Goal: Task Accomplishment & Management: Complete application form

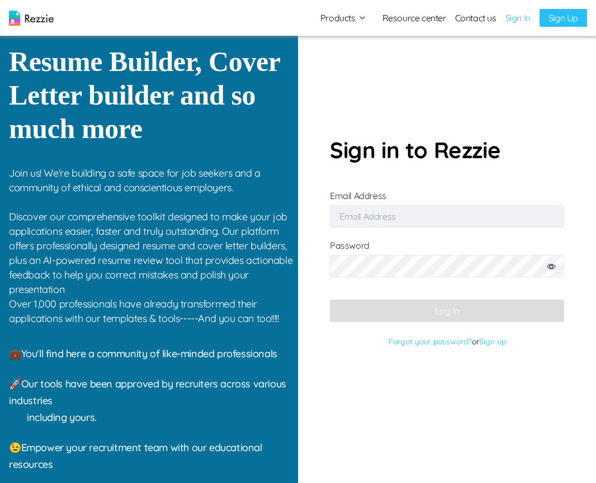
click at [401, 216] on input "Email Address" at bounding box center [447, 216] width 234 height 22
type input "simisophs+9@gmail.com"
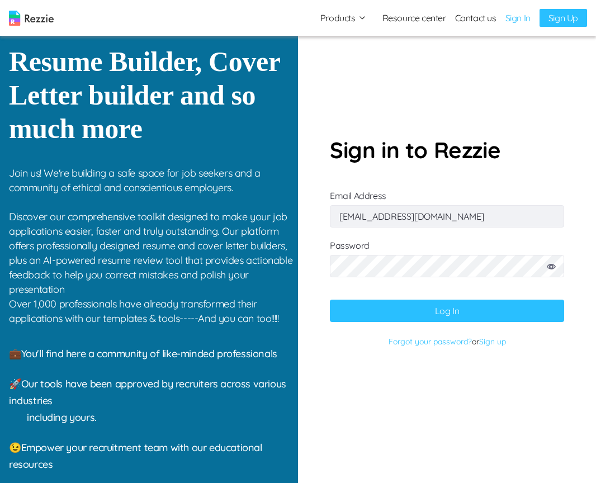
click at [473, 315] on button "Log In" at bounding box center [447, 311] width 234 height 22
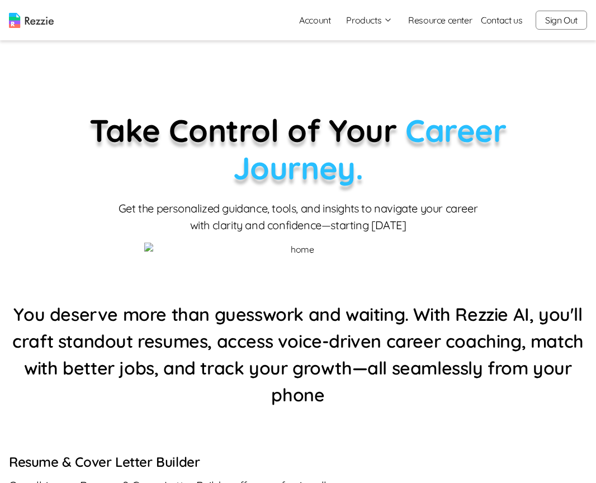
click at [353, 26] on button "Products" at bounding box center [369, 19] width 46 height 13
click at [364, 83] on link "AI Career Coach" at bounding box center [381, 86] width 137 height 22
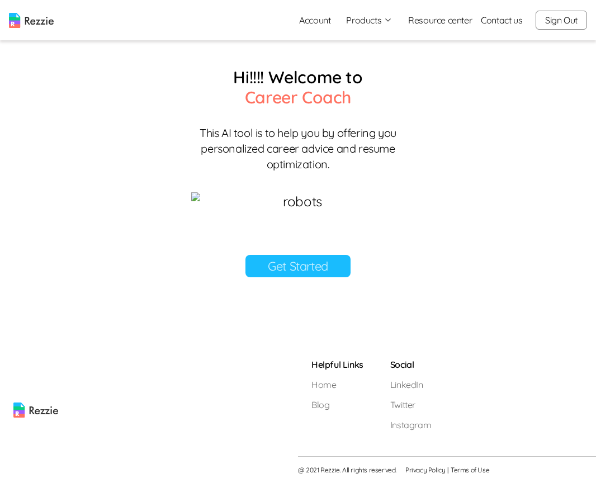
click at [291, 277] on link "Get Started" at bounding box center [297, 266] width 105 height 22
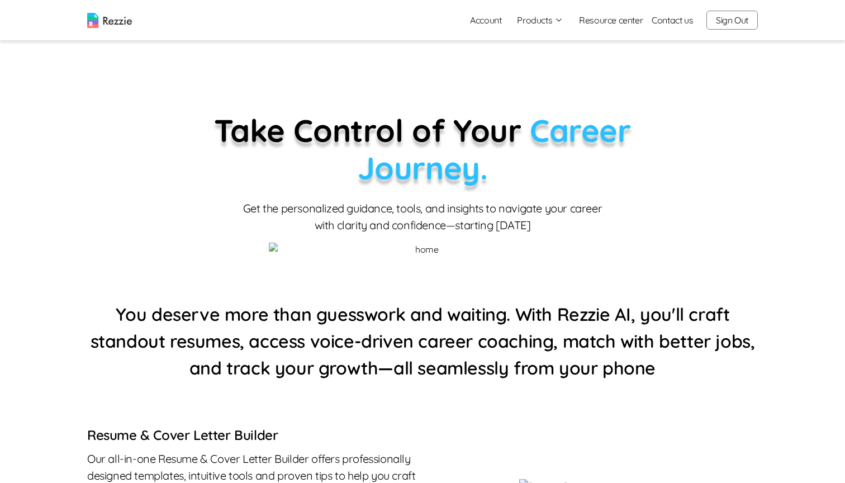
click at [542, 25] on button "Products" at bounding box center [540, 19] width 46 height 13
click at [530, 86] on link "AI Career Coach" at bounding box center [552, 86] width 137 height 22
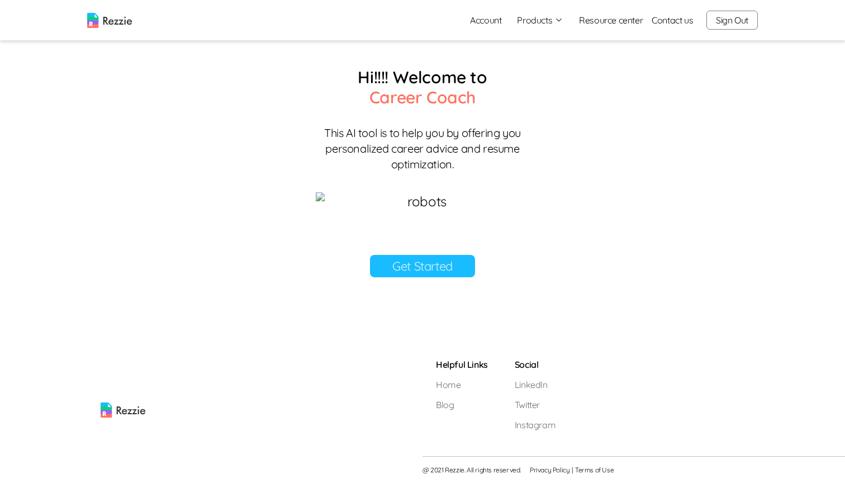
click at [442, 277] on link "Get Started" at bounding box center [422, 266] width 105 height 22
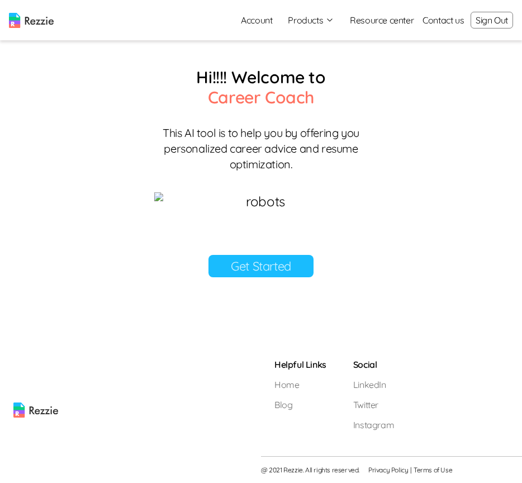
click at [259, 277] on link "Get Started" at bounding box center [260, 266] width 105 height 22
click at [275, 277] on link "Get Started" at bounding box center [260, 266] width 105 height 22
click at [494, 23] on button "Sign Out" at bounding box center [492, 20] width 42 height 17
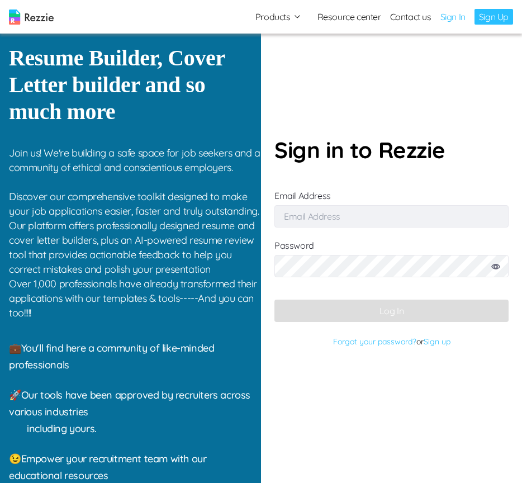
click at [384, 220] on input "Email Address" at bounding box center [391, 216] width 234 height 22
type input "simisophs+9@gmail.com"
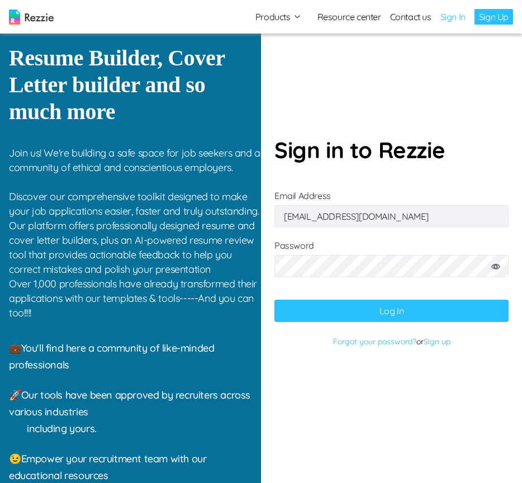
click at [429, 311] on button "Log In" at bounding box center [391, 311] width 234 height 22
click at [391, 312] on button "Log In" at bounding box center [391, 311] width 234 height 22
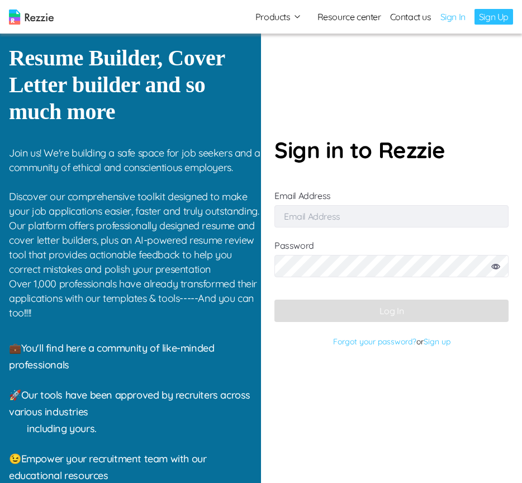
click at [354, 219] on input "Email Address" at bounding box center [391, 216] width 234 height 22
type input "[EMAIL_ADDRESS][DOMAIN_NAME]"
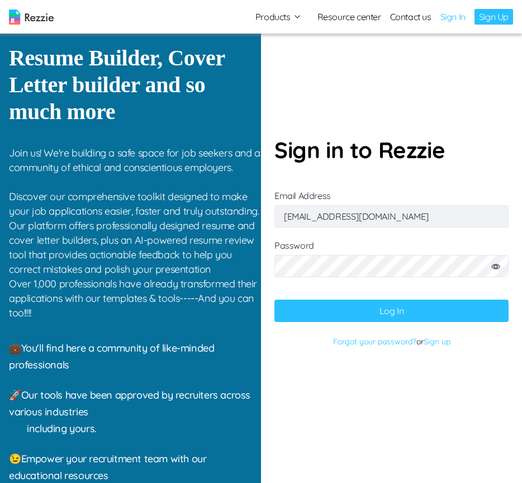
click at [427, 311] on button "Log In" at bounding box center [391, 311] width 234 height 22
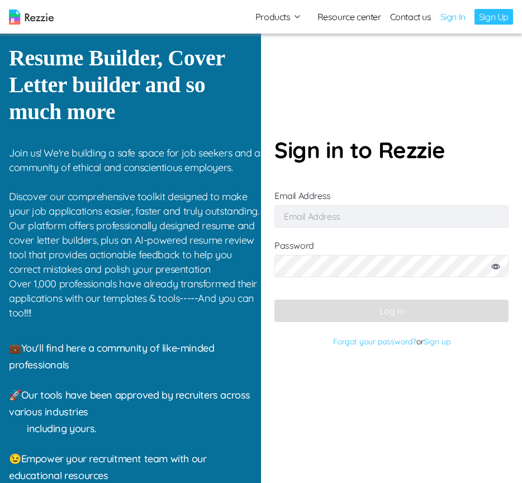
click at [335, 226] on input "Email Address" at bounding box center [391, 216] width 234 height 22
type input "[EMAIL_ADDRESS][DOMAIN_NAME]"
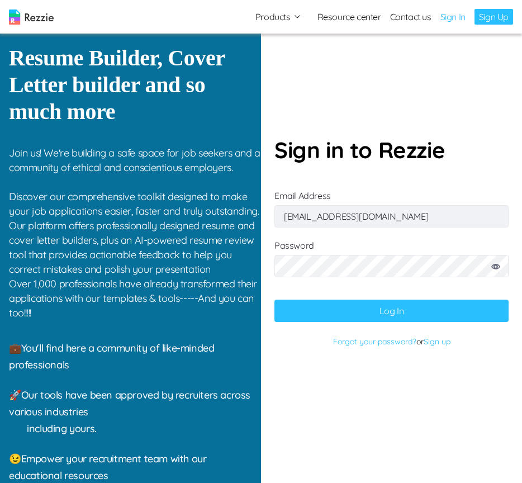
click at [405, 315] on button "Log In" at bounding box center [391, 311] width 234 height 22
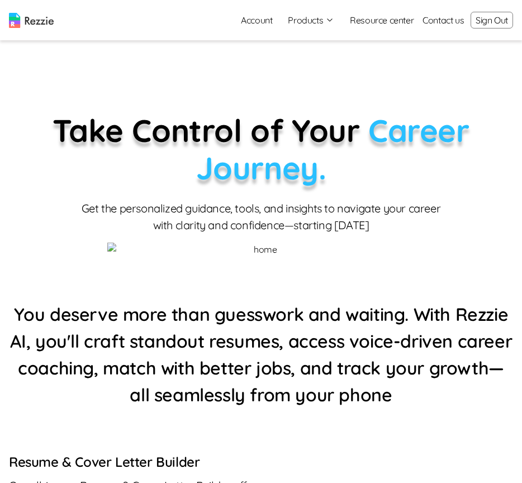
click at [264, 20] on link "Account" at bounding box center [256, 20] width 49 height 22
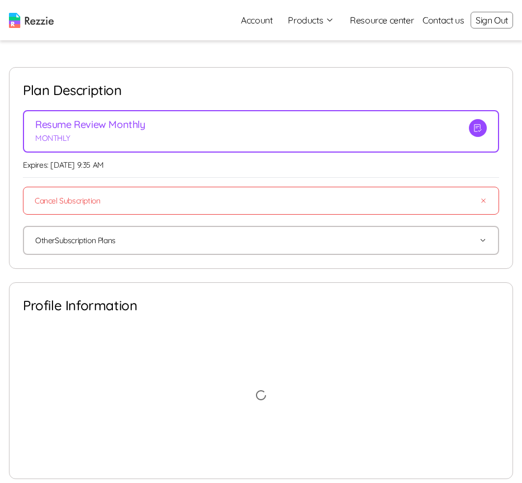
click at [318, 21] on button "Products" at bounding box center [311, 19] width 46 height 13
click at [297, 88] on link "AI Career Coach" at bounding box center [323, 86] width 137 height 22
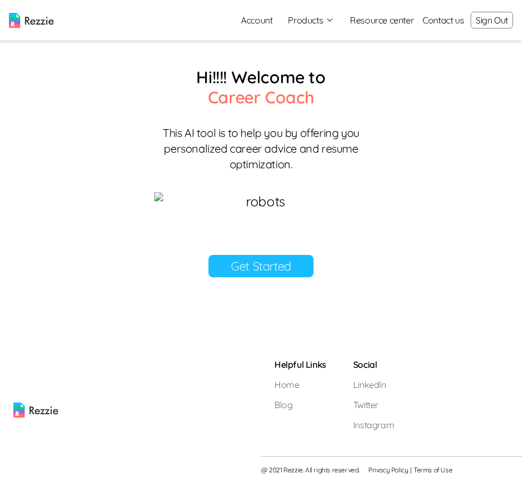
click at [285, 277] on link "Get Started" at bounding box center [260, 266] width 105 height 22
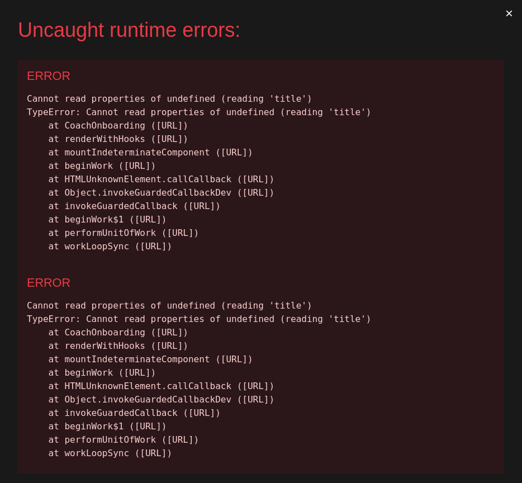
scroll to position [134, 0]
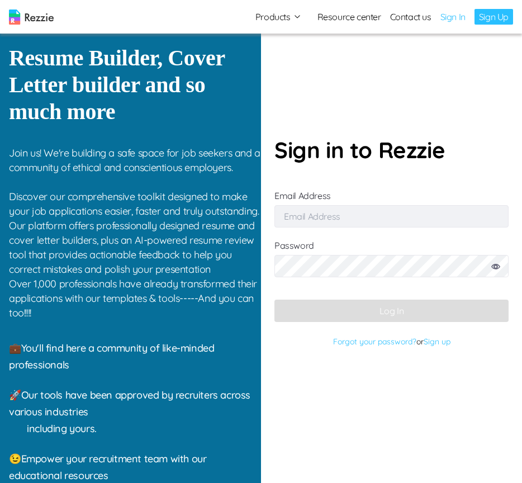
click at [306, 220] on input "Email Address" at bounding box center [391, 216] width 234 height 22
type input "[EMAIL_ADDRESS][DOMAIN_NAME]"
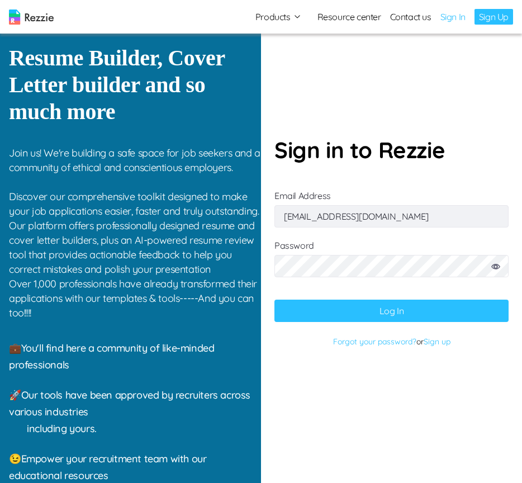
click at [393, 313] on button "Log In" at bounding box center [391, 311] width 234 height 22
click at [360, 312] on button "Log In" at bounding box center [391, 311] width 234 height 22
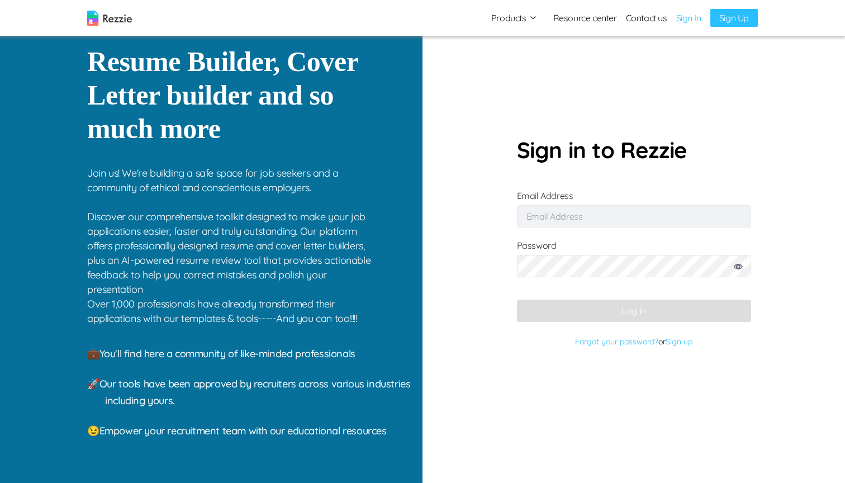
click at [562, 212] on input "Email Address" at bounding box center [634, 216] width 234 height 22
type input "m.ahmed+1@gmail.com"
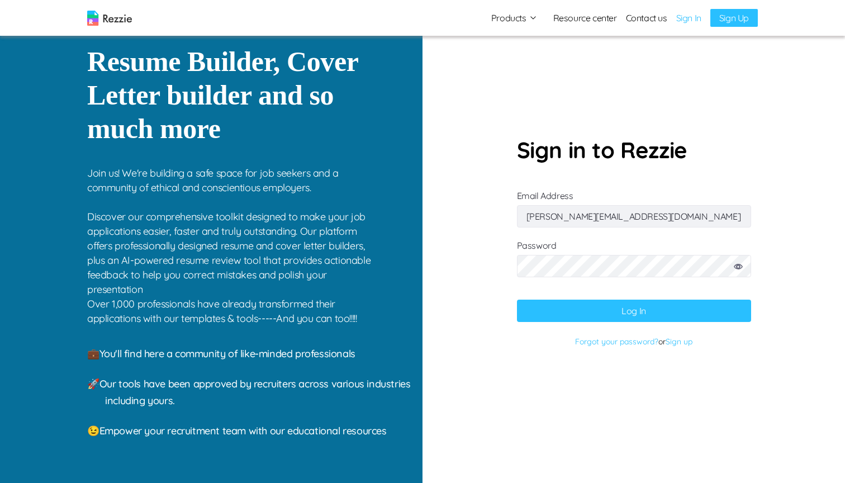
click at [628, 308] on button "Log In" at bounding box center [634, 311] width 234 height 22
click at [628, 309] on button "Log In" at bounding box center [634, 311] width 234 height 22
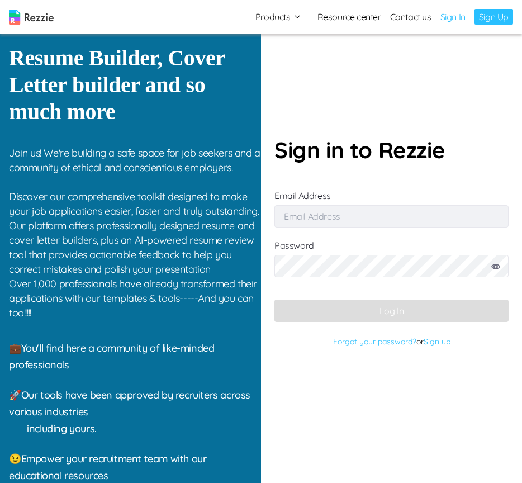
click at [446, 20] on link "Sign In" at bounding box center [452, 16] width 25 height 13
click at [323, 217] on input "Email Address" at bounding box center [391, 216] width 234 height 22
type input "simisophs+9@gmail.com"
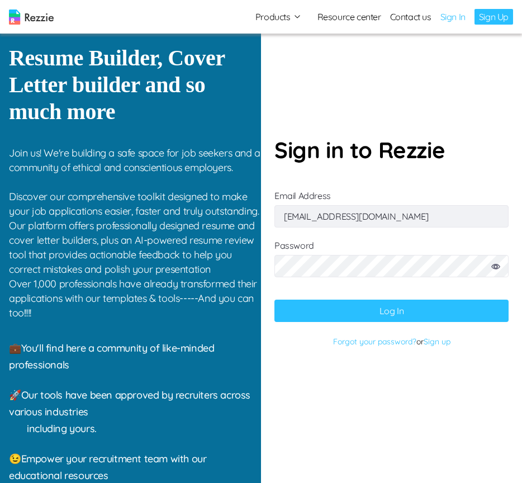
click at [414, 313] on button "Log In" at bounding box center [391, 311] width 234 height 22
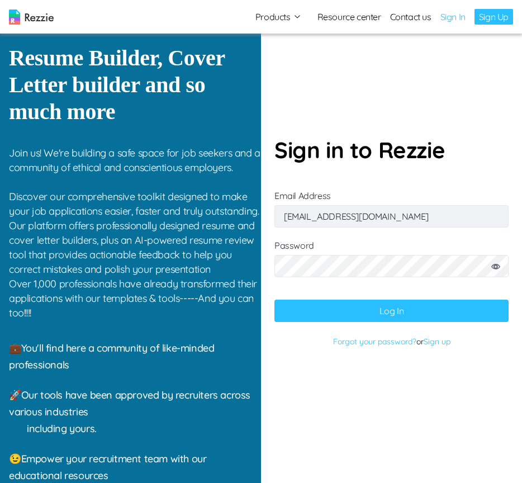
click at [414, 313] on button "Log In" at bounding box center [391, 311] width 234 height 22
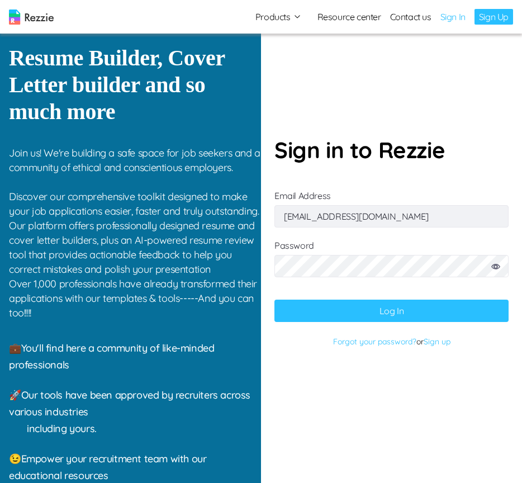
click at [414, 313] on button "Log In" at bounding box center [391, 311] width 234 height 22
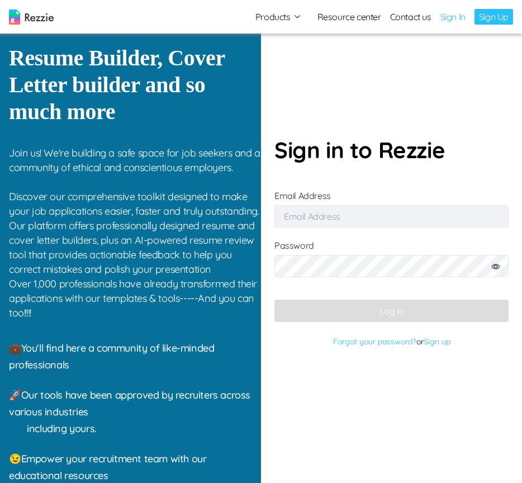
click at [367, 218] on input "Email Address" at bounding box center [391, 216] width 234 height 22
type input "[EMAIL_ADDRESS][DOMAIN_NAME]"
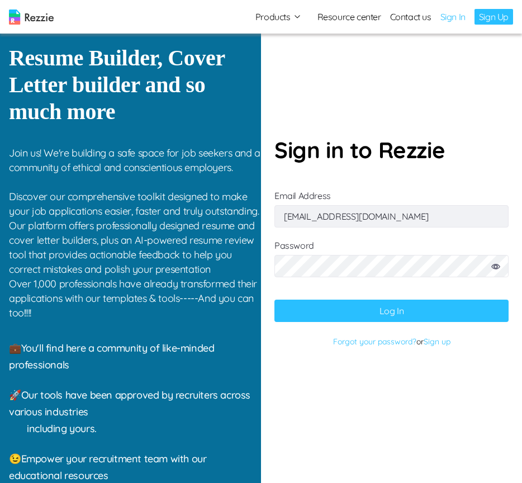
click at [374, 307] on button "Log In" at bounding box center [391, 311] width 234 height 22
click at [404, 312] on button "Log In" at bounding box center [391, 311] width 234 height 22
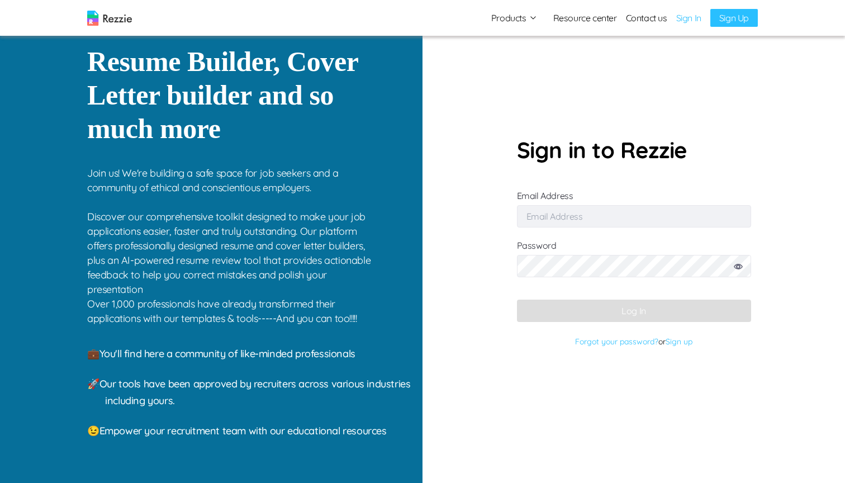
click at [639, 238] on form "Sign in to Rezzie Email Address Password Log In Forgot your password? or Sign up" at bounding box center [634, 241] width 234 height 217
click at [632, 226] on input "Email Address" at bounding box center [634, 216] width 234 height 22
type input "[PERSON_NAME][EMAIL_ADDRESS][DOMAIN_NAME]"
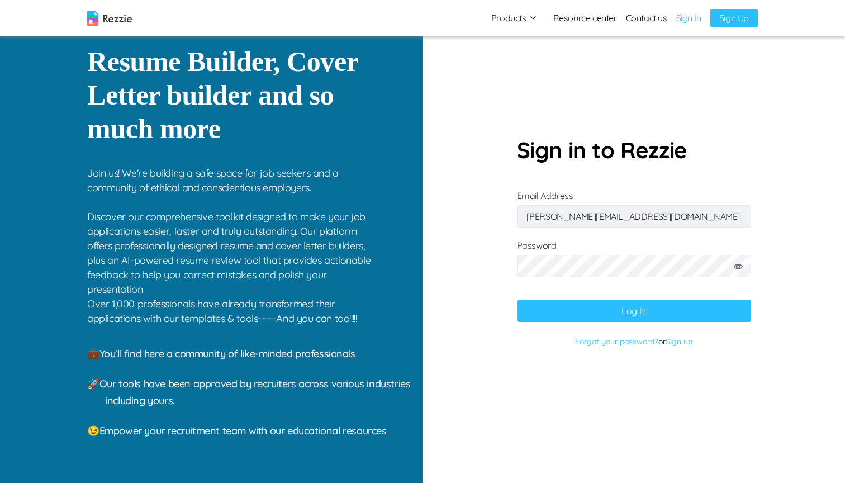
click at [684, 321] on button "Log In" at bounding box center [634, 311] width 234 height 22
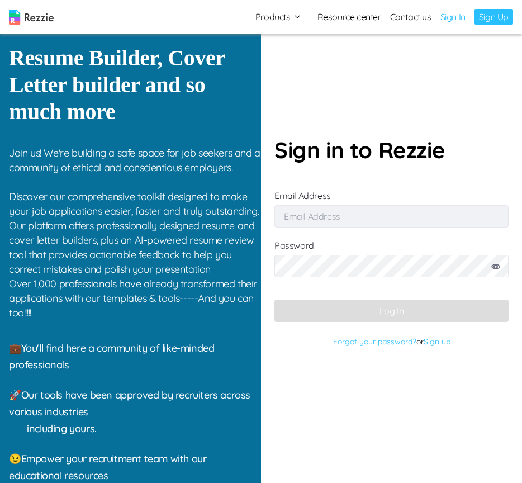
click at [406, 216] on input "Email Address" at bounding box center [391, 216] width 234 height 22
type input "simisophs+9@gmail.com"
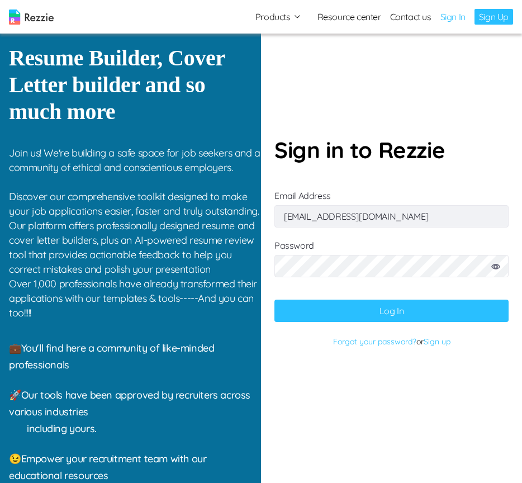
click at [382, 312] on button "Log In" at bounding box center [391, 311] width 234 height 22
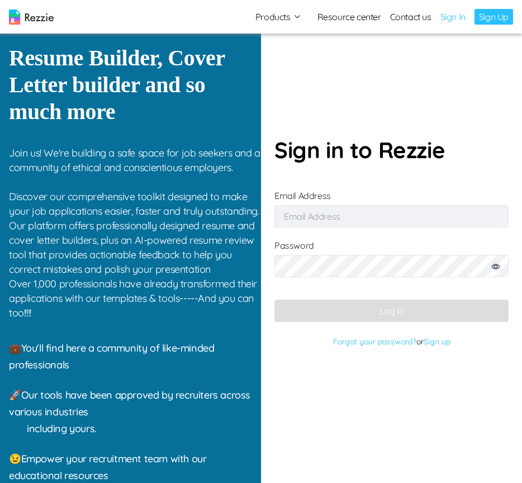
click at [361, 213] on input "Email Address" at bounding box center [391, 216] width 234 height 22
type input "[EMAIL_ADDRESS][DOMAIN_NAME]"
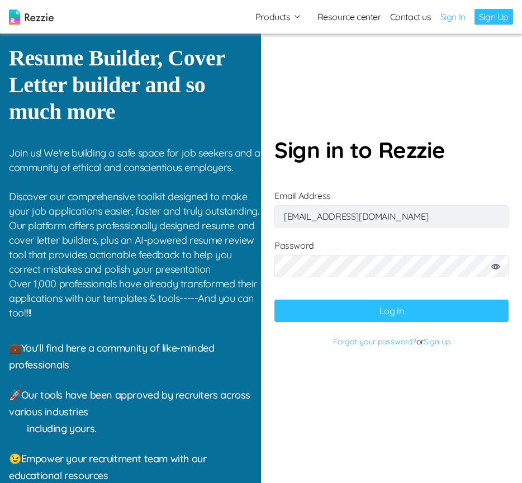
click at [425, 315] on button "Log In" at bounding box center [391, 311] width 234 height 22
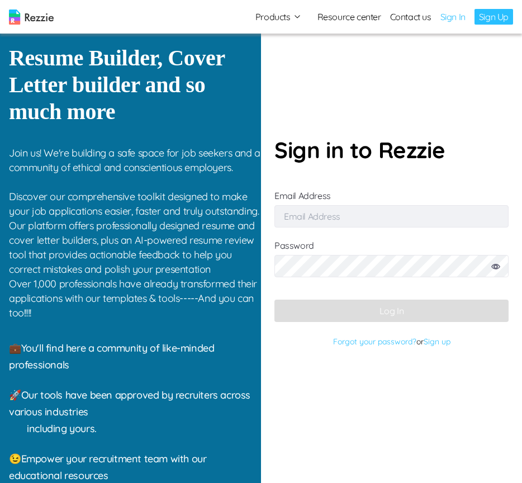
click at [323, 223] on input "Email Address" at bounding box center [391, 216] width 234 height 22
type input "[EMAIL_ADDRESS][DOMAIN_NAME]"
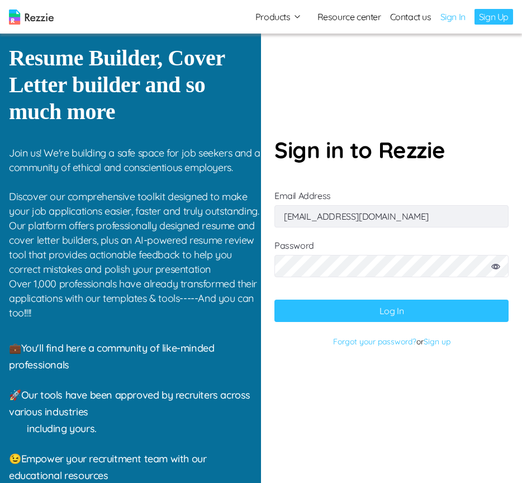
click at [430, 319] on button "Log In" at bounding box center [391, 311] width 234 height 22
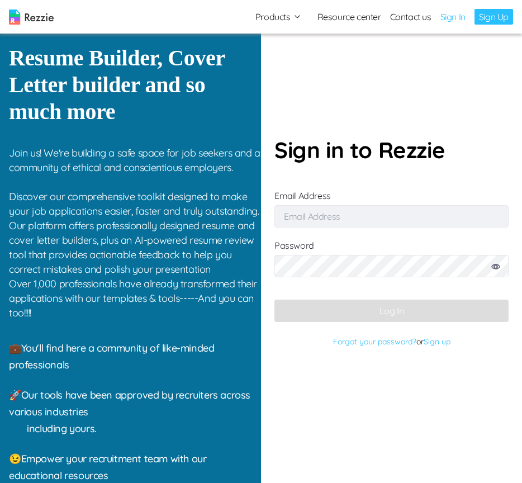
click at [340, 218] on input "Email Address" at bounding box center [391, 216] width 234 height 22
type input "[EMAIL_ADDRESS][DOMAIN_NAME]"
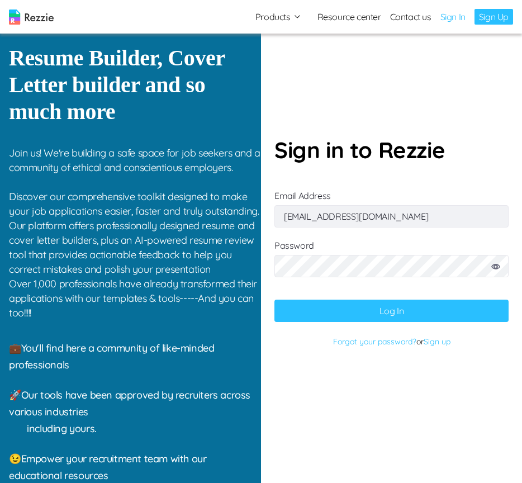
click at [455, 306] on button "Log In" at bounding box center [391, 311] width 234 height 22
click at [395, 315] on button "Log In" at bounding box center [391, 311] width 234 height 22
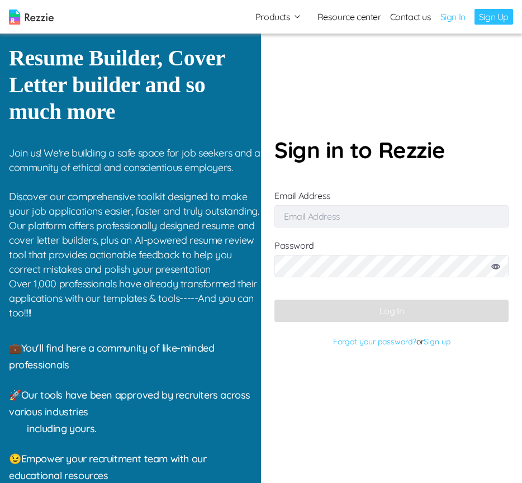
click at [339, 215] on input "Email Address" at bounding box center [391, 216] width 234 height 22
type input "[EMAIL_ADDRESS][DOMAIN_NAME]"
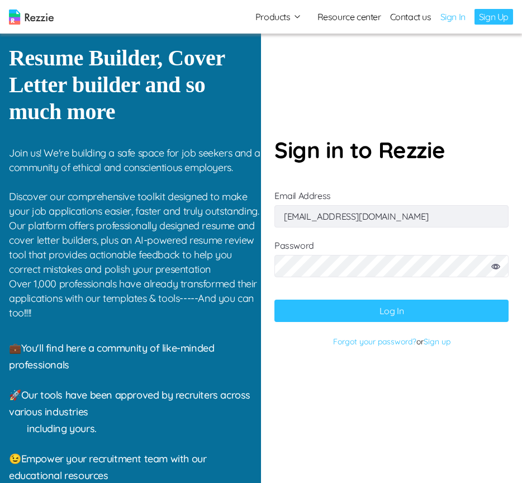
click at [395, 306] on button "Log In" at bounding box center [391, 311] width 234 height 22
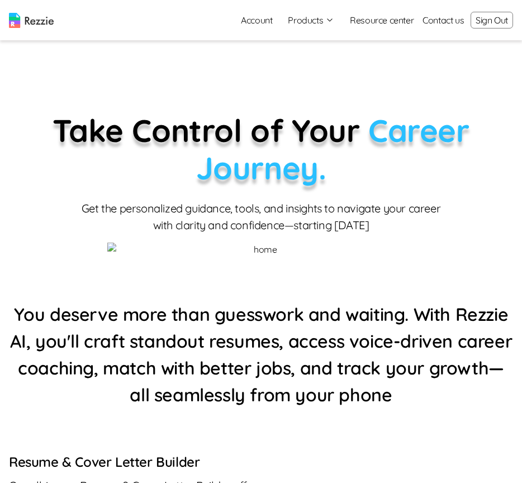
click at [471, 25] on button "Sign Out" at bounding box center [492, 20] width 42 height 17
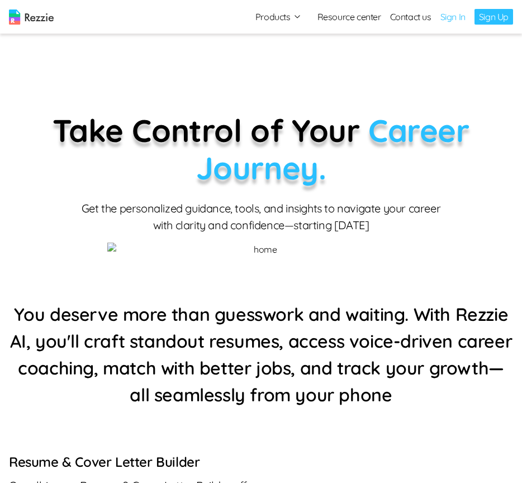
click at [452, 21] on link "Sign In" at bounding box center [452, 16] width 25 height 13
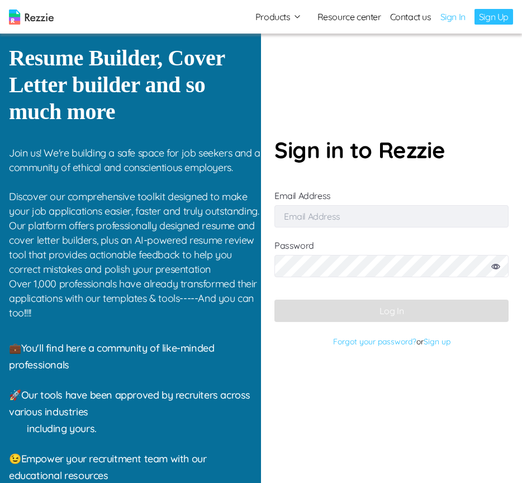
click at [361, 215] on input "Email Address" at bounding box center [391, 216] width 234 height 22
type input "[EMAIL_ADDRESS][DOMAIN_NAME]"
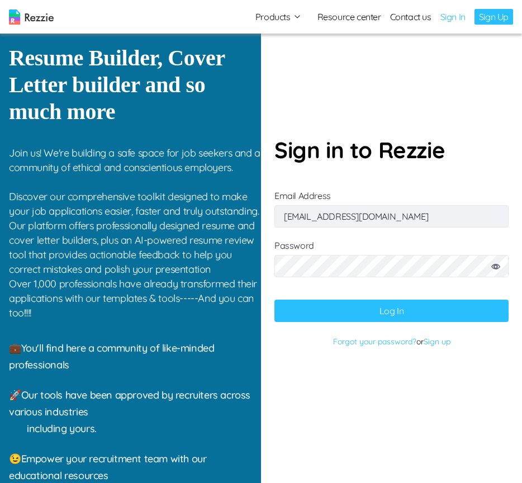
click at [355, 311] on button "Log In" at bounding box center [391, 311] width 234 height 22
click at [355, 312] on button "Log In" at bounding box center [391, 311] width 234 height 22
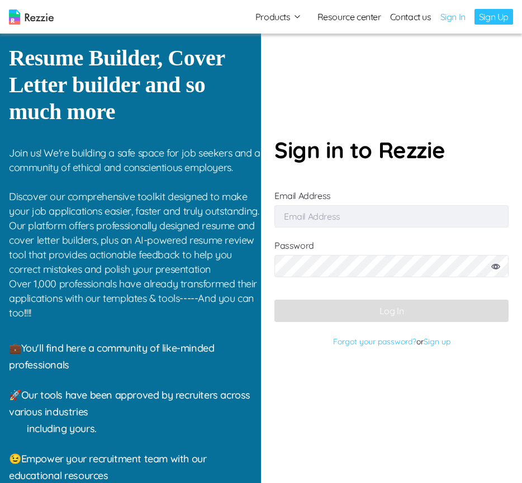
click at [356, 210] on input "Email Address" at bounding box center [391, 216] width 234 height 22
type input "[EMAIL_ADDRESS][DOMAIN_NAME]"
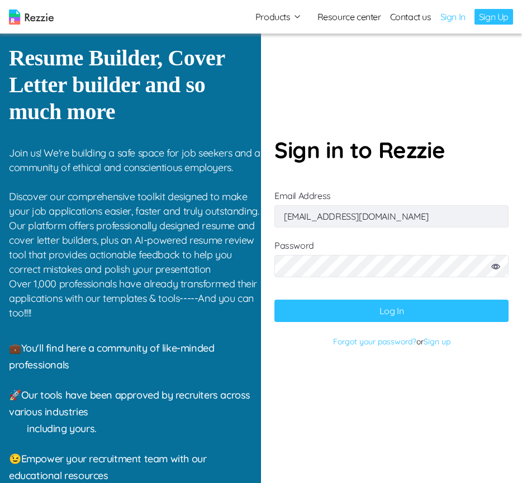
click at [362, 312] on button "Log In" at bounding box center [391, 311] width 234 height 22
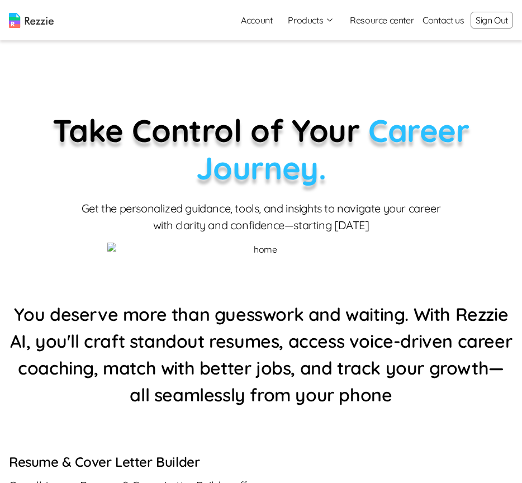
click at [488, 20] on button "Sign Out" at bounding box center [492, 20] width 42 height 17
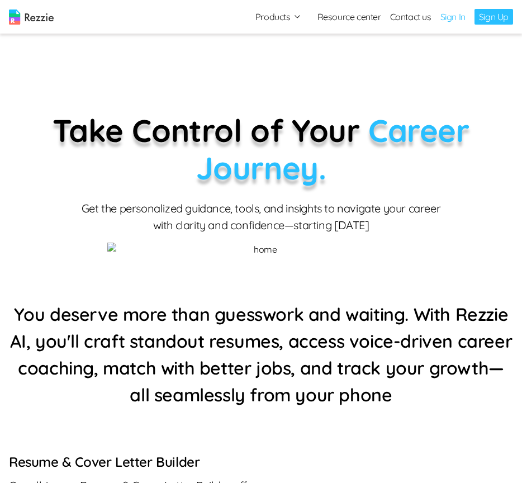
click at [458, 17] on link "Sign In" at bounding box center [452, 16] width 25 height 13
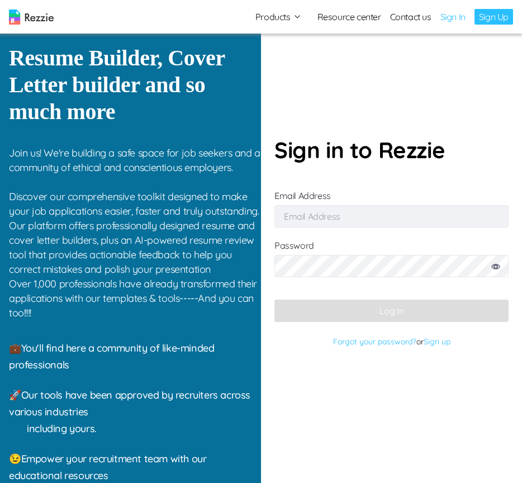
click at [384, 215] on input "Email Address" at bounding box center [391, 216] width 234 height 22
type input "[EMAIL_ADDRESS][DOMAIN_NAME]"
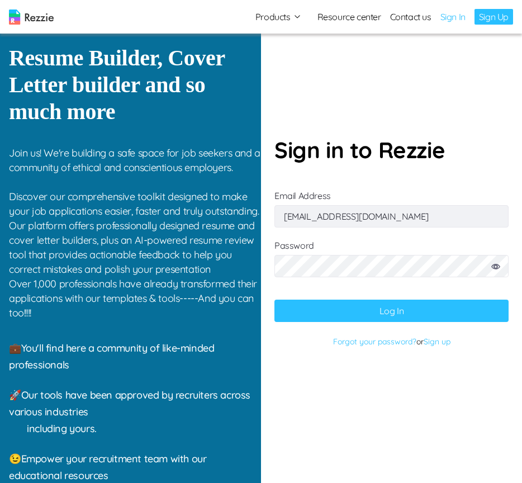
click at [420, 306] on button "Log In" at bounding box center [391, 311] width 234 height 22
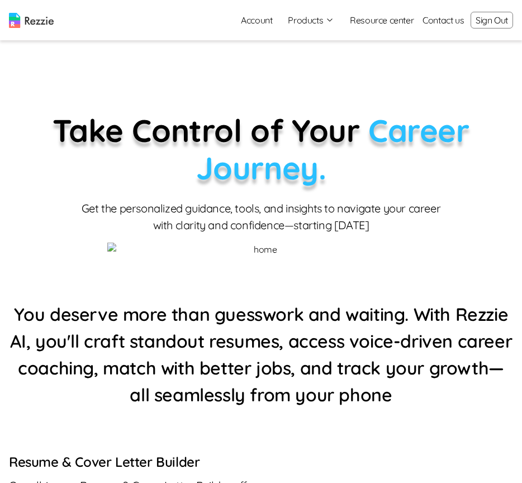
click at [315, 20] on button "Products" at bounding box center [311, 19] width 46 height 13
click at [309, 86] on link "AI Career Coach" at bounding box center [323, 86] width 137 height 22
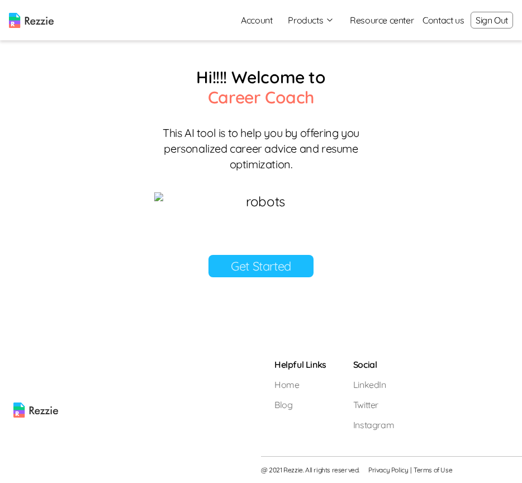
click at [243, 277] on link "Get Started" at bounding box center [260, 266] width 105 height 22
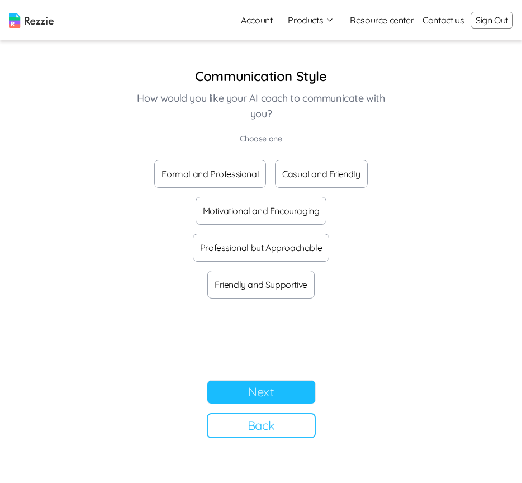
click at [274, 392] on button "Next" at bounding box center [261, 392] width 109 height 24
click at [269, 389] on button "Next" at bounding box center [261, 392] width 109 height 24
click at [265, 387] on button "Next" at bounding box center [261, 392] width 109 height 24
click at [268, 397] on button "Next" at bounding box center [261, 392] width 109 height 24
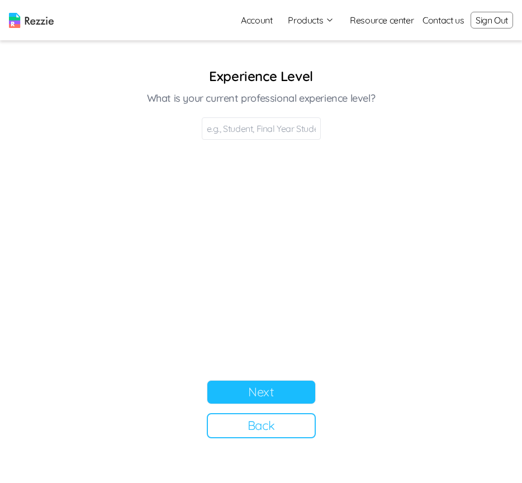
click at [267, 131] on input at bounding box center [261, 128] width 119 height 22
click at [354, 186] on section "Experience Level What is your current professional experience level? Next Back" at bounding box center [260, 252] width 279 height 371
click at [260, 132] on input at bounding box center [261, 128] width 119 height 22
click at [335, 189] on section "Experience Level What is your current professional experience level? Next Back" at bounding box center [260, 252] width 279 height 371
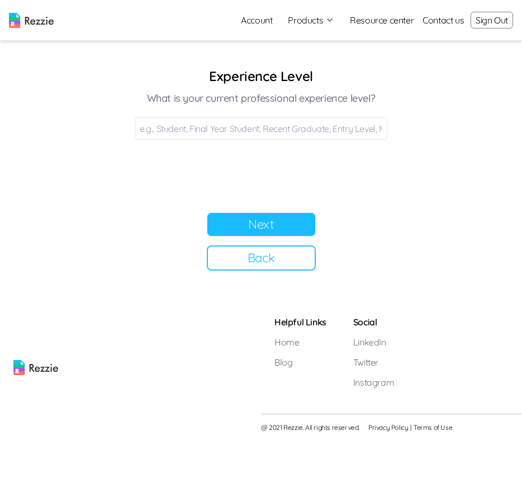
click at [243, 220] on button "Next" at bounding box center [261, 224] width 109 height 24
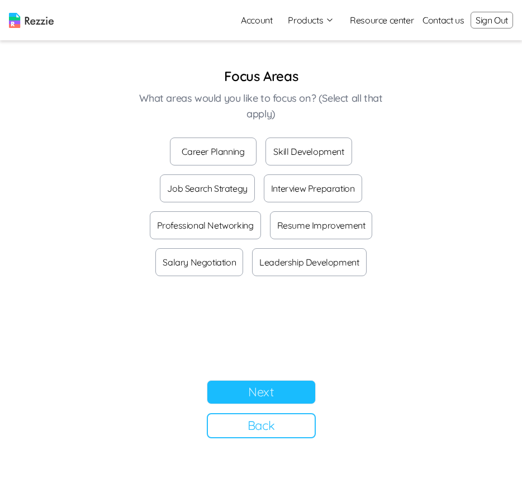
click at [521, 223] on main "Focus Areas What areas would you like to focus on? (Select all that apply) Care…" at bounding box center [261, 241] width 522 height 483
click at [278, 392] on button "Next" at bounding box center [261, 392] width 109 height 24
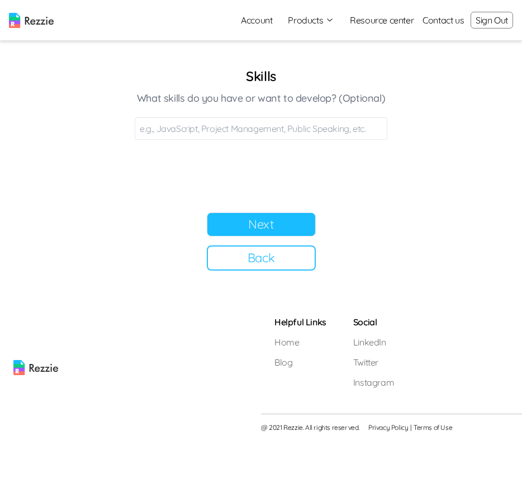
click at [258, 225] on button "Next" at bounding box center [261, 224] width 109 height 24
click at [258, 227] on button "Next" at bounding box center [261, 224] width 109 height 24
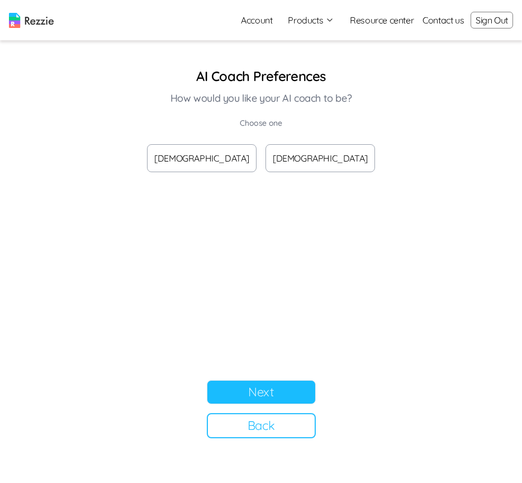
click at [244, 393] on button "Next" at bounding box center [261, 392] width 109 height 24
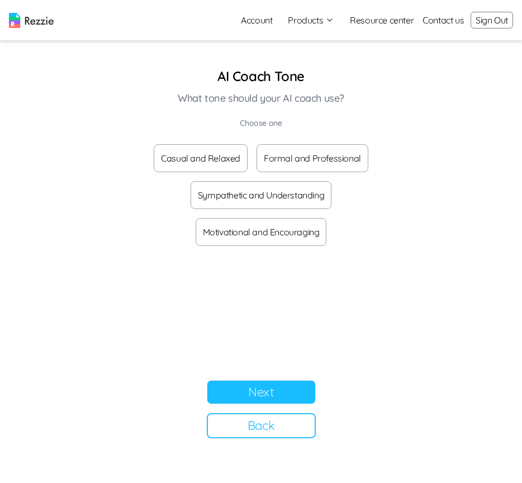
click at [244, 393] on button "Next" at bounding box center [261, 392] width 109 height 24
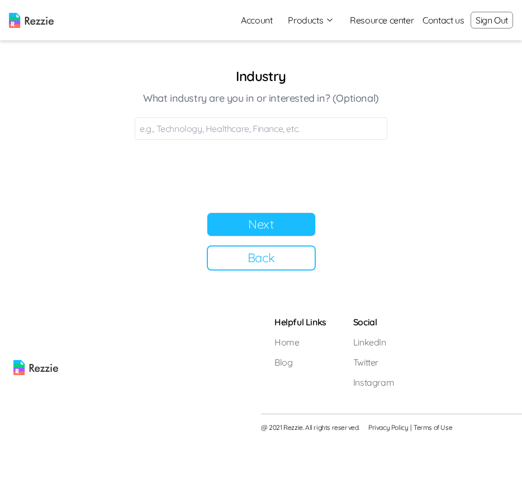
click at [288, 225] on button "Next" at bounding box center [261, 224] width 109 height 24
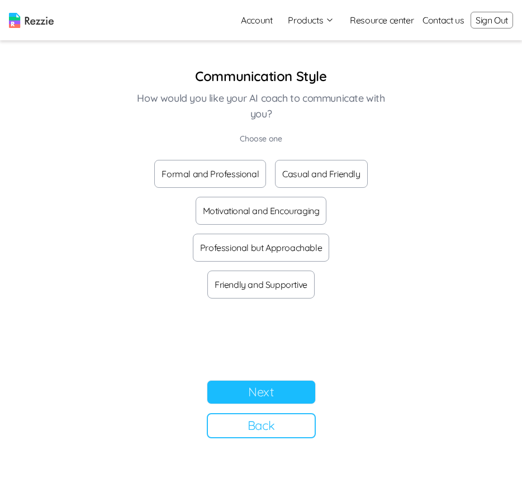
click at [296, 392] on button "Next" at bounding box center [261, 392] width 109 height 24
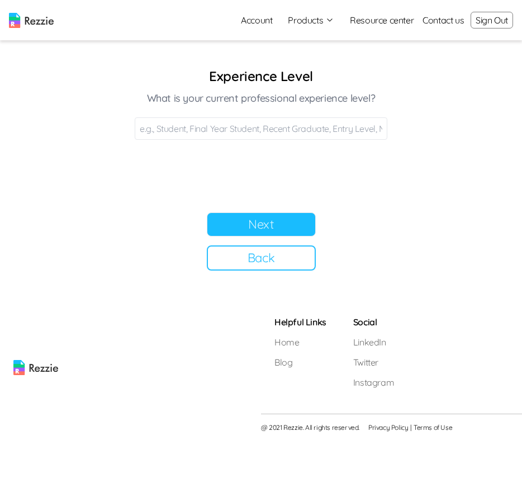
click at [268, 262] on button "Back" at bounding box center [261, 257] width 109 height 25
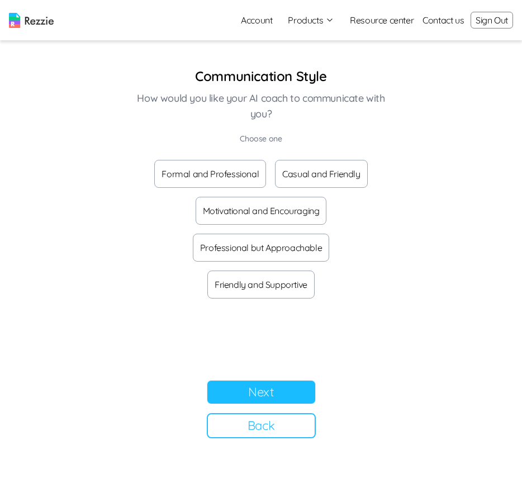
click at [251, 433] on button "Back" at bounding box center [261, 425] width 109 height 25
click at [269, 388] on button "Next" at bounding box center [261, 392] width 109 height 24
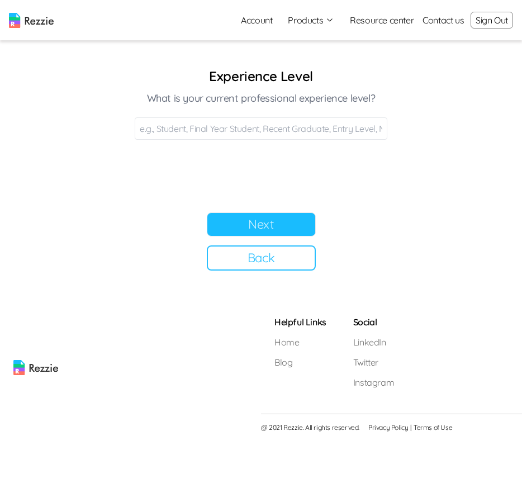
click at [260, 264] on button "Back" at bounding box center [261, 257] width 109 height 25
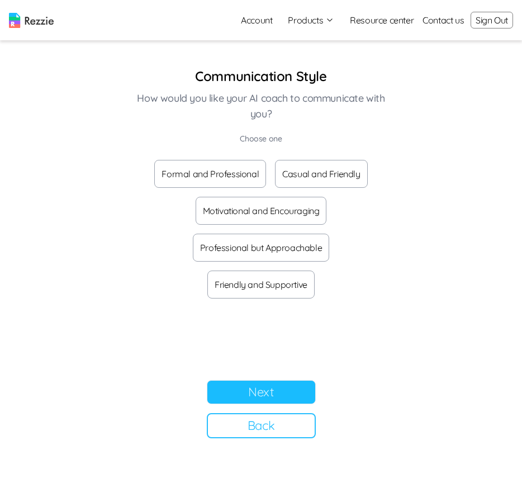
click at [271, 424] on button "Back" at bounding box center [261, 425] width 109 height 25
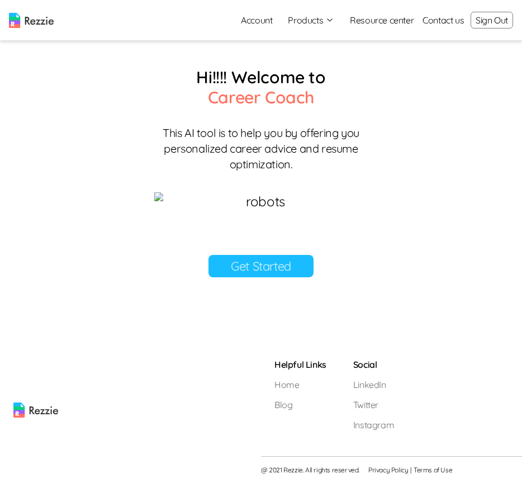
click at [269, 277] on link "Get Started" at bounding box center [260, 266] width 105 height 22
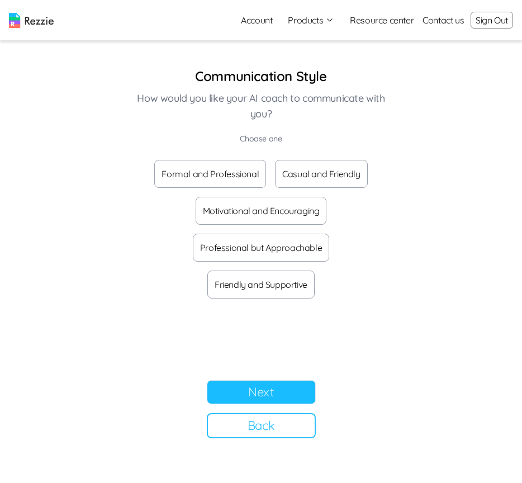
click at [276, 429] on button "Back" at bounding box center [261, 425] width 109 height 25
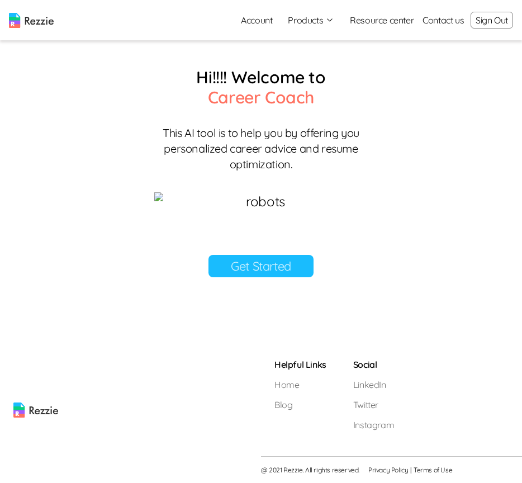
click at [272, 277] on link "Get Started" at bounding box center [260, 266] width 105 height 22
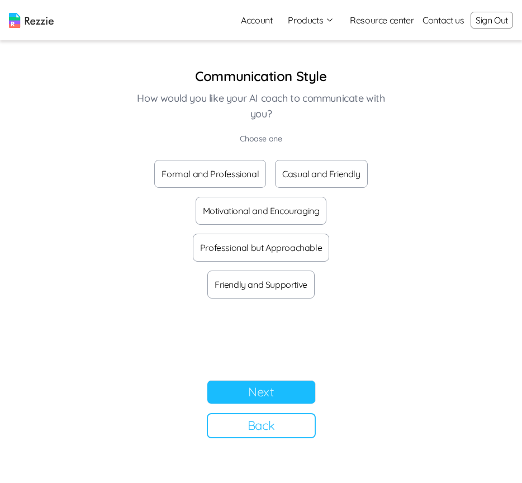
click at [268, 421] on button "Back" at bounding box center [261, 425] width 109 height 25
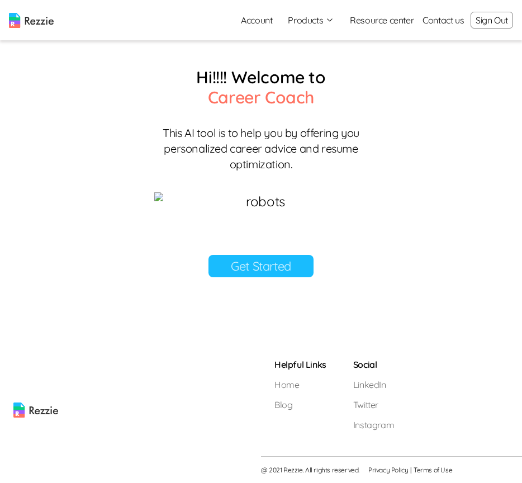
click at [277, 277] on link "Get Started" at bounding box center [260, 266] width 105 height 22
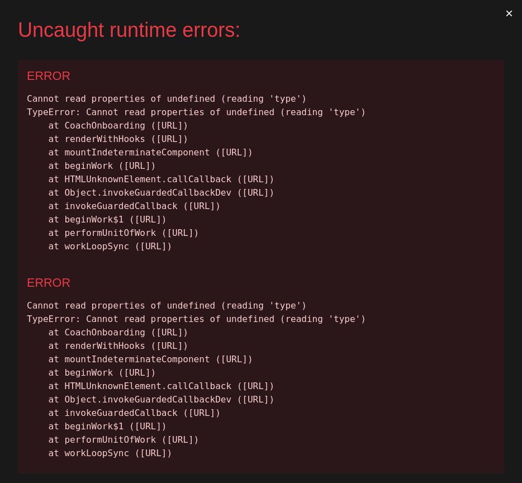
scroll to position [107, 0]
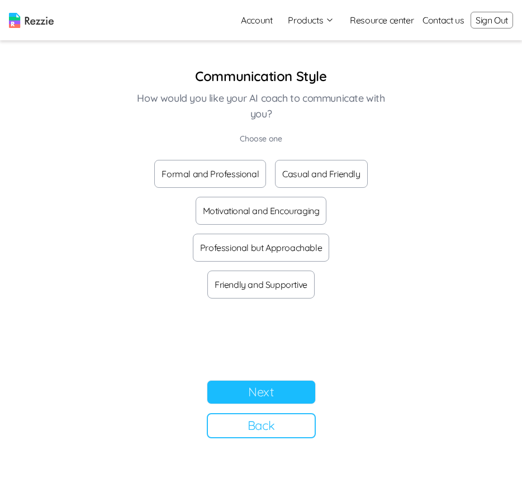
click at [278, 424] on button "Back" at bounding box center [261, 425] width 109 height 25
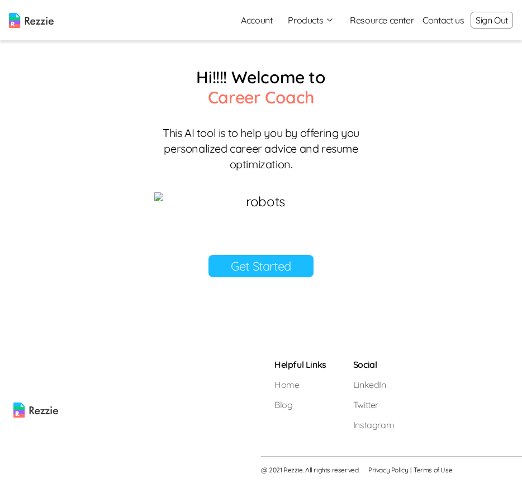
click at [263, 277] on link "Get Started" at bounding box center [260, 266] width 105 height 22
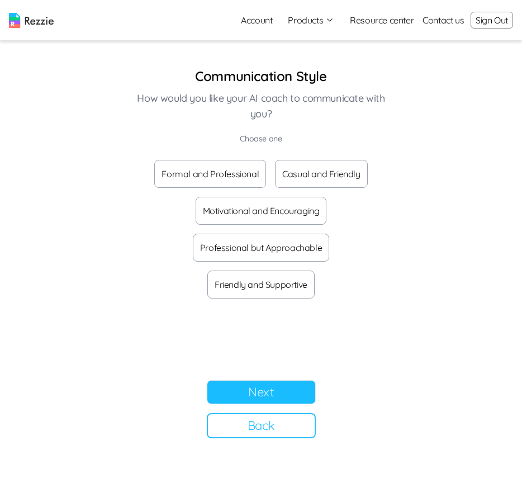
click at [267, 421] on button "Back" at bounding box center [261, 425] width 109 height 25
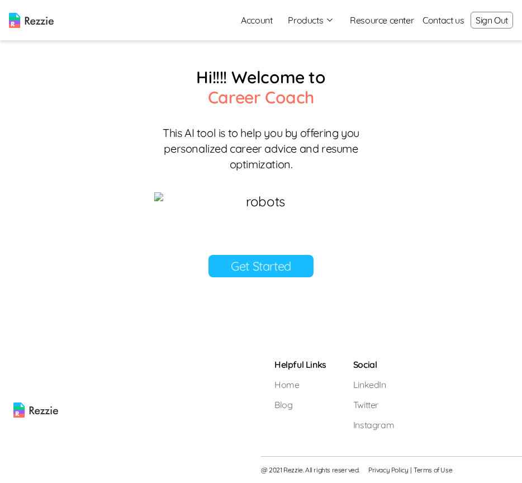
click at [264, 277] on link "Get Started" at bounding box center [260, 266] width 105 height 22
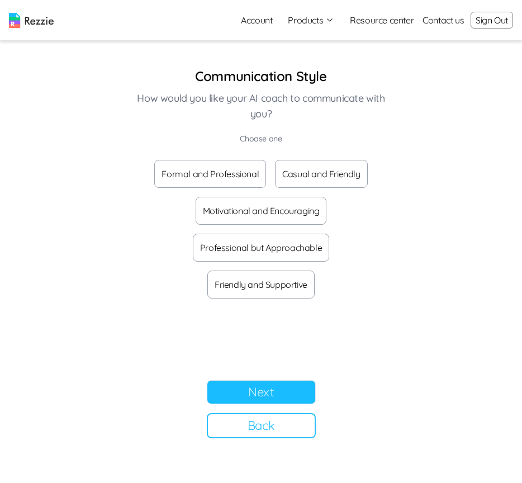
click at [264, 400] on button "Next" at bounding box center [261, 392] width 109 height 24
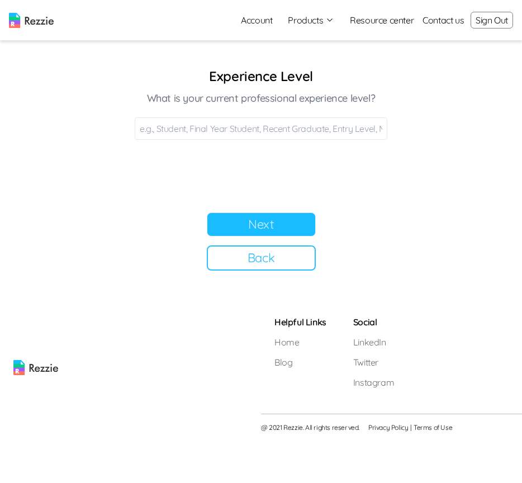
click at [254, 260] on button "Back" at bounding box center [261, 257] width 109 height 25
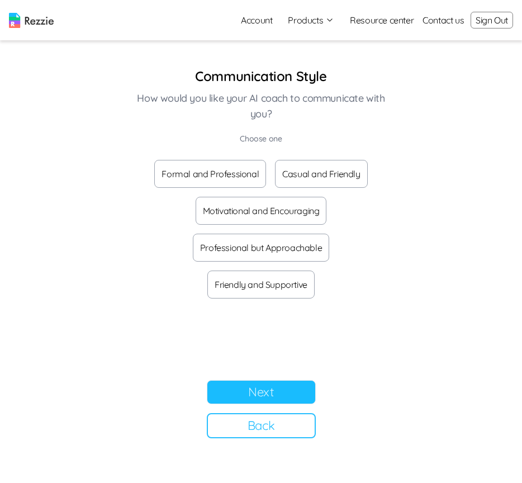
click at [270, 422] on button "Back" at bounding box center [261, 425] width 109 height 25
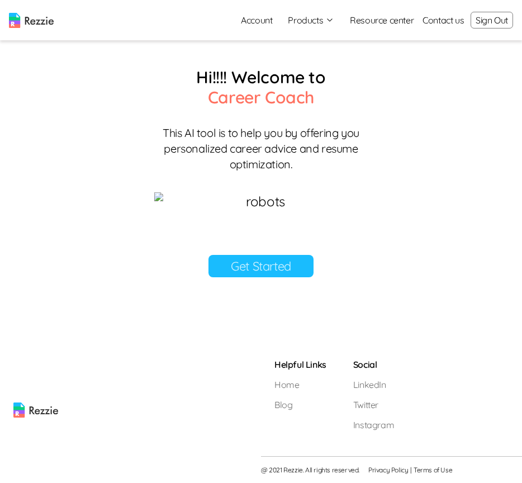
click at [259, 277] on link "Get Started" at bounding box center [260, 266] width 105 height 22
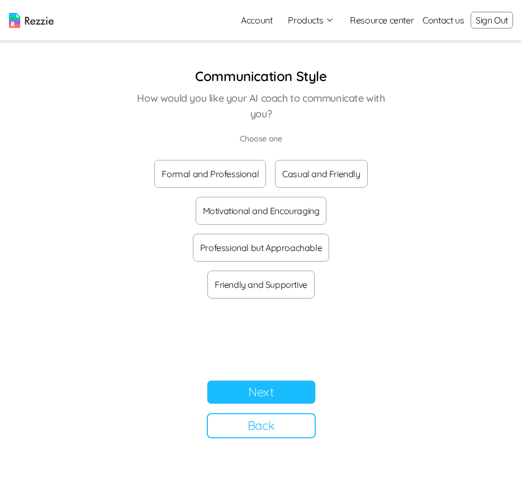
click at [295, 395] on button "Next" at bounding box center [261, 392] width 109 height 24
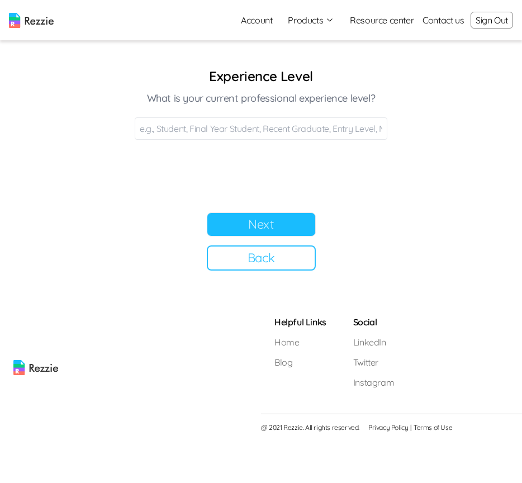
click at [370, 128] on input at bounding box center [261, 128] width 253 height 22
click at [252, 226] on button "Next" at bounding box center [261, 224] width 109 height 24
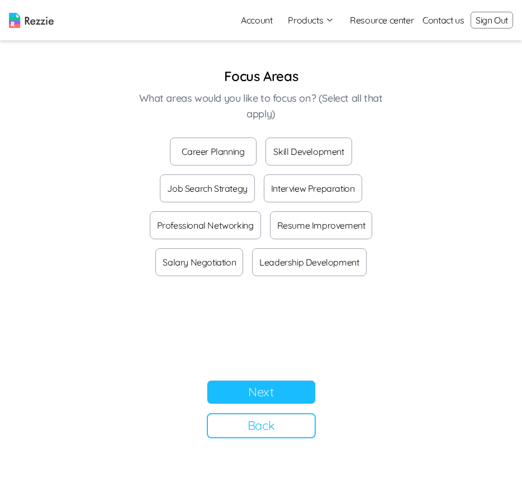
click at [289, 150] on button "Skill Development" at bounding box center [308, 151] width 87 height 28
click at [302, 196] on button "Interview Preparation" at bounding box center [313, 188] width 98 height 28
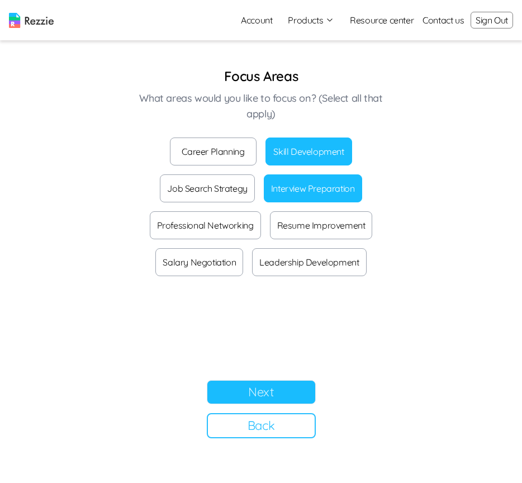
click at [203, 158] on button "Career Planning" at bounding box center [213, 151] width 87 height 28
click at [224, 189] on button "Job Search Strategy" at bounding box center [207, 188] width 94 height 28
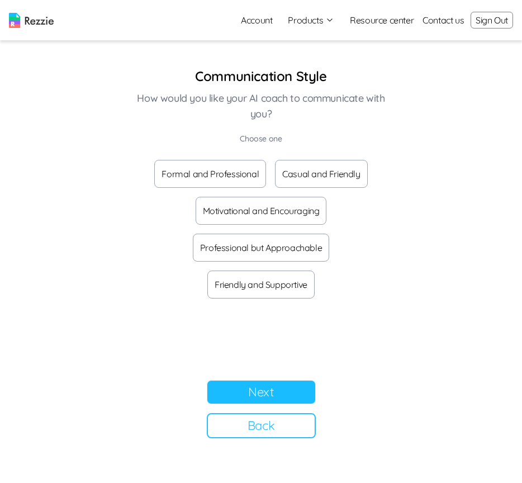
click at [229, 175] on button "Formal and Professional" at bounding box center [210, 174] width 112 height 28
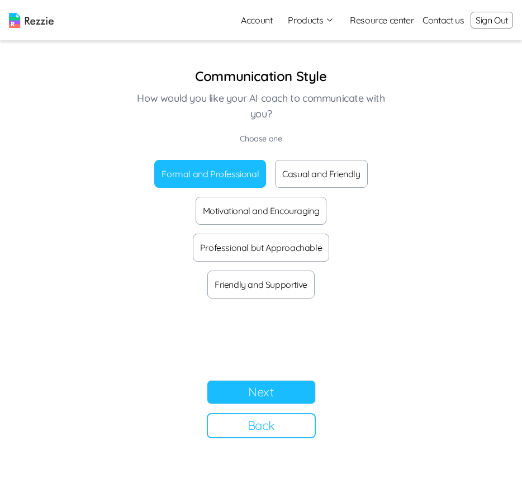
click at [330, 179] on button "Casual and Friendly" at bounding box center [321, 174] width 92 height 28
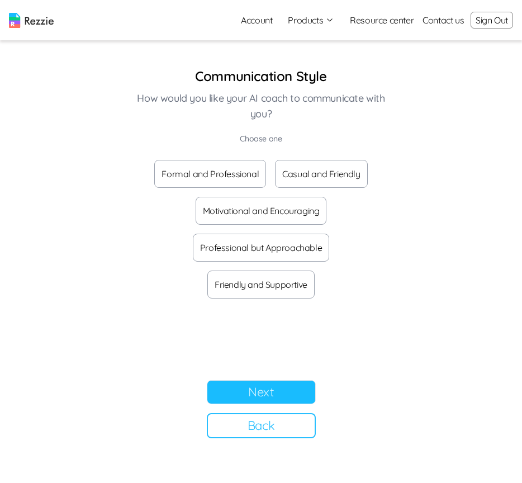
click at [246, 396] on button "Next" at bounding box center [261, 392] width 109 height 24
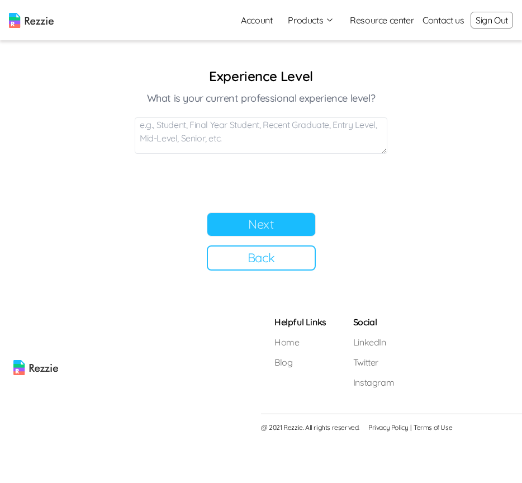
drag, startPoint x: 383, startPoint y: 138, endPoint x: 384, endPoint y: 148, distance: 10.1
click at [384, 150] on textarea at bounding box center [261, 135] width 253 height 36
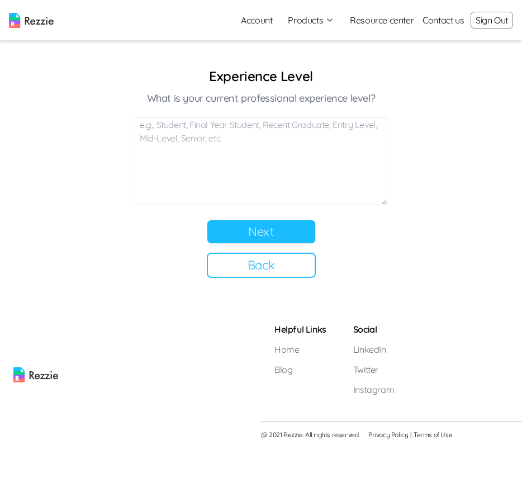
drag, startPoint x: 385, startPoint y: 149, endPoint x: 381, endPoint y: 197, distance: 47.6
click at [381, 198] on textarea at bounding box center [261, 161] width 253 height 88
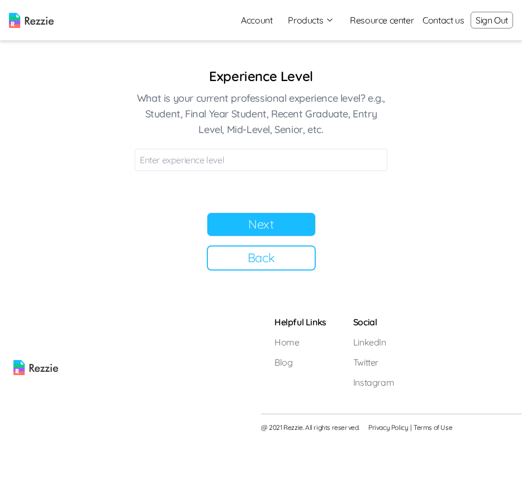
click at [276, 230] on button "Next" at bounding box center [261, 224] width 109 height 24
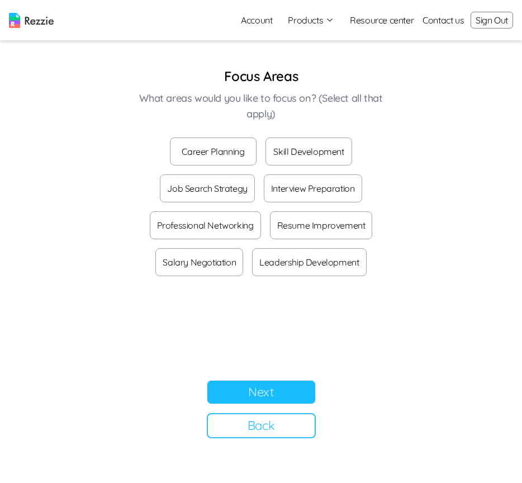
click at [281, 385] on button "Next" at bounding box center [261, 392] width 109 height 24
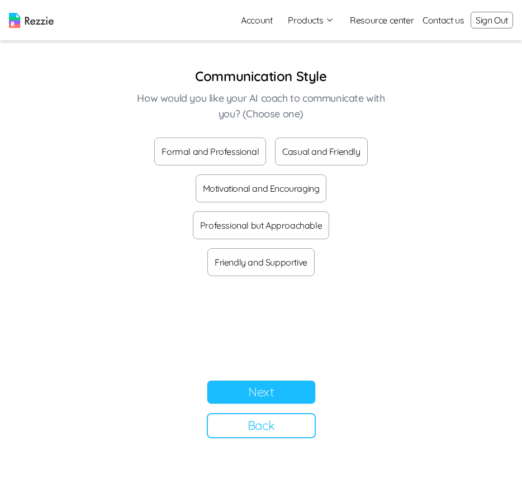
click at [266, 396] on button "Next" at bounding box center [261, 392] width 109 height 24
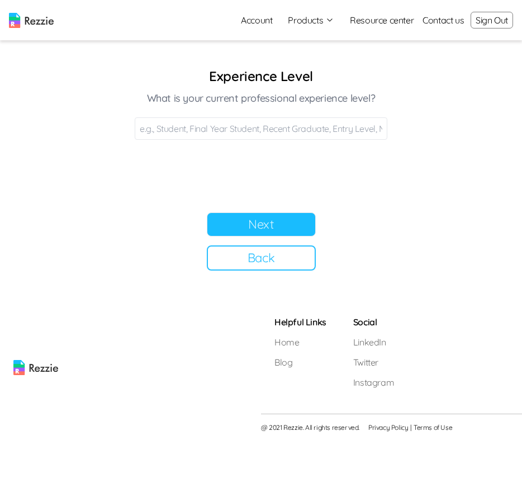
click at [249, 231] on button "Next" at bounding box center [261, 224] width 109 height 24
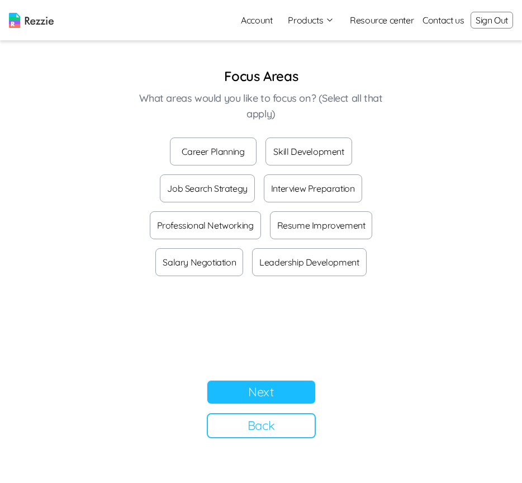
click at [261, 433] on button "Back" at bounding box center [261, 425] width 109 height 25
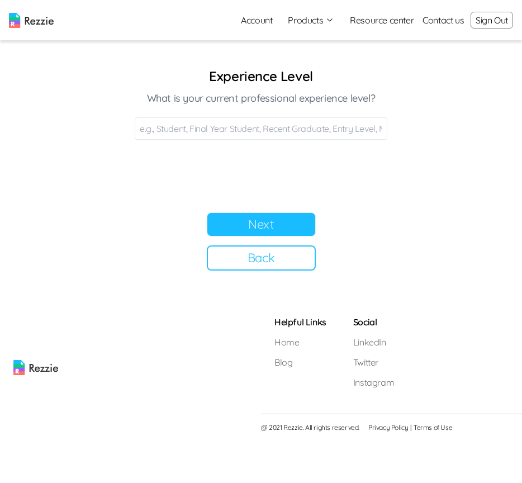
click at [265, 225] on button "Next" at bounding box center [261, 224] width 109 height 24
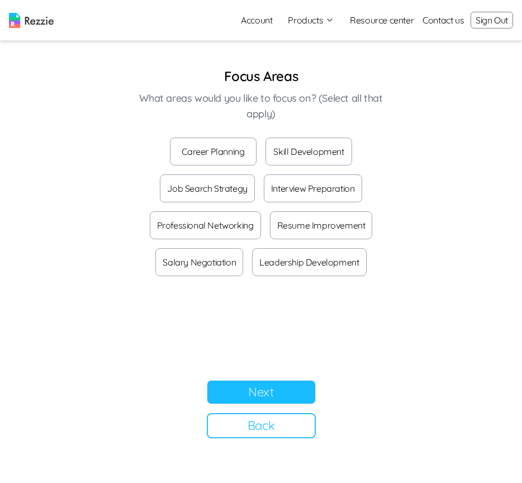
click at [281, 385] on button "Next" at bounding box center [261, 392] width 109 height 24
